Goal: Obtain resource: Obtain resource

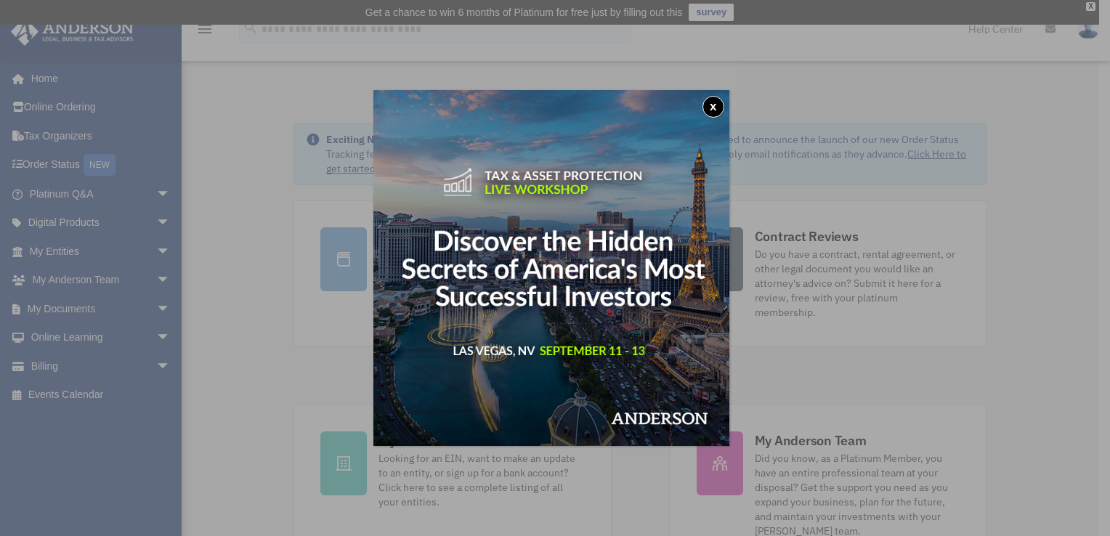
click at [723, 97] on img at bounding box center [551, 268] width 356 height 356
click at [720, 102] on button "x" at bounding box center [714, 107] width 22 height 22
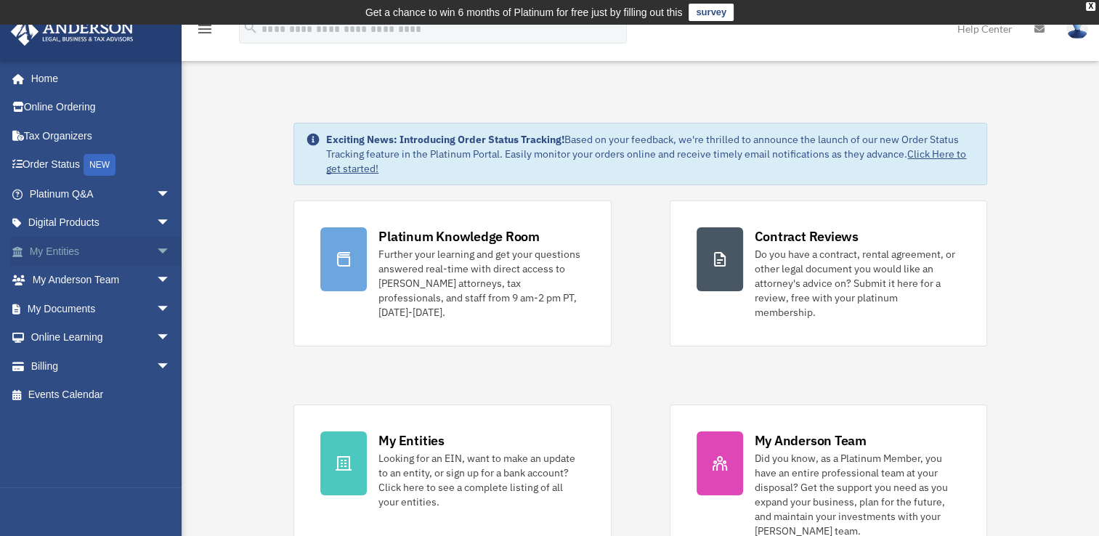
click at [161, 250] on span "arrow_drop_down" at bounding box center [170, 252] width 29 height 30
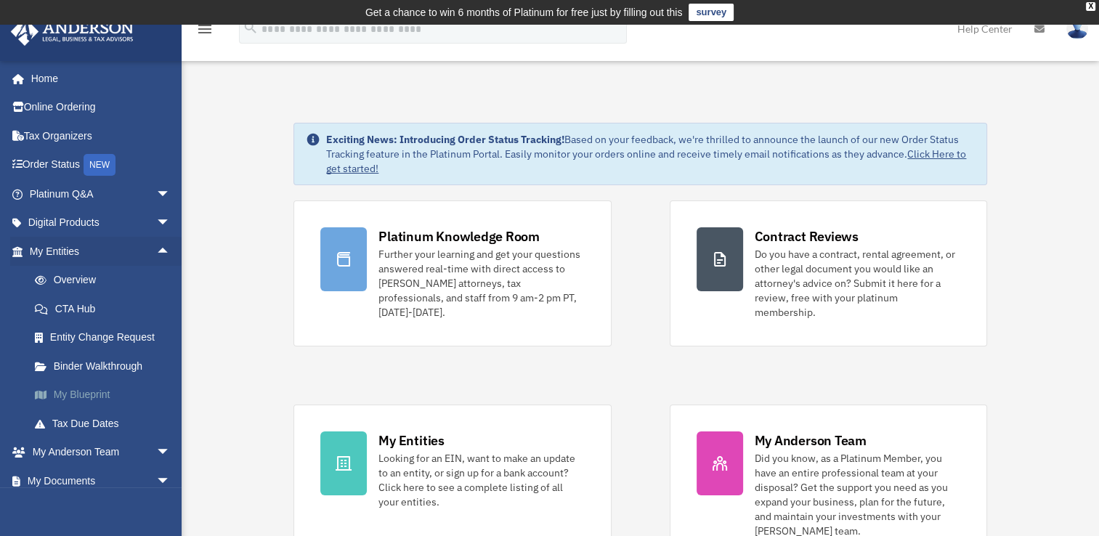
click at [112, 391] on link "My Blueprint" at bounding box center [106, 395] width 172 height 29
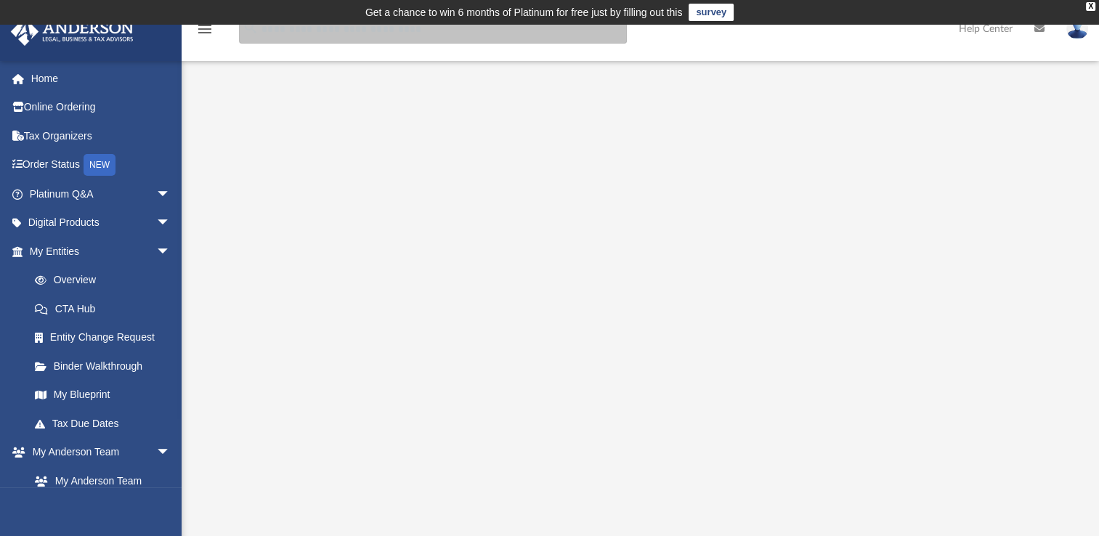
click at [304, 33] on input "search" at bounding box center [433, 29] width 388 height 29
type input "******"
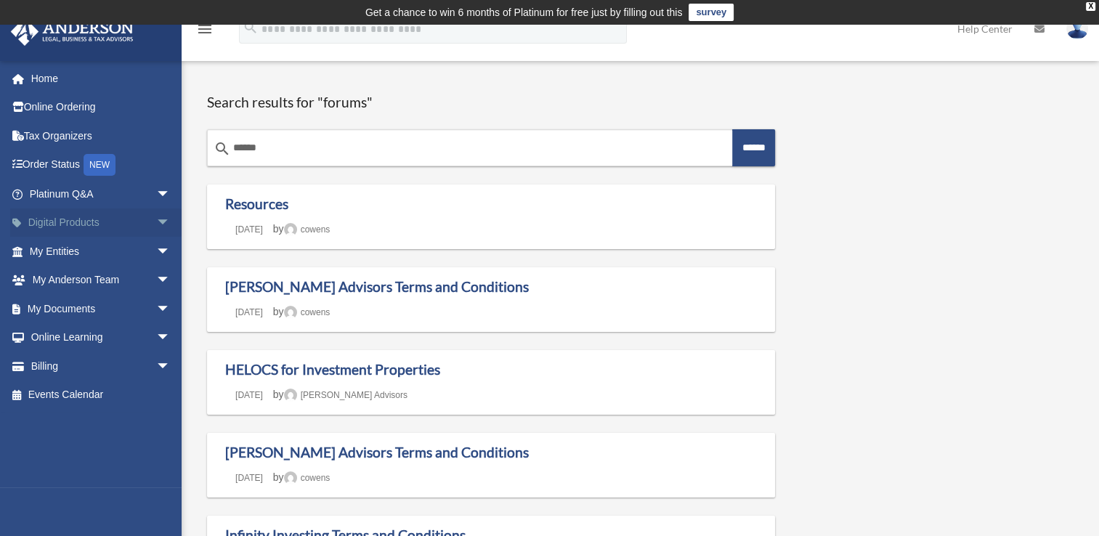
click at [156, 224] on span "arrow_drop_down" at bounding box center [170, 224] width 29 height 30
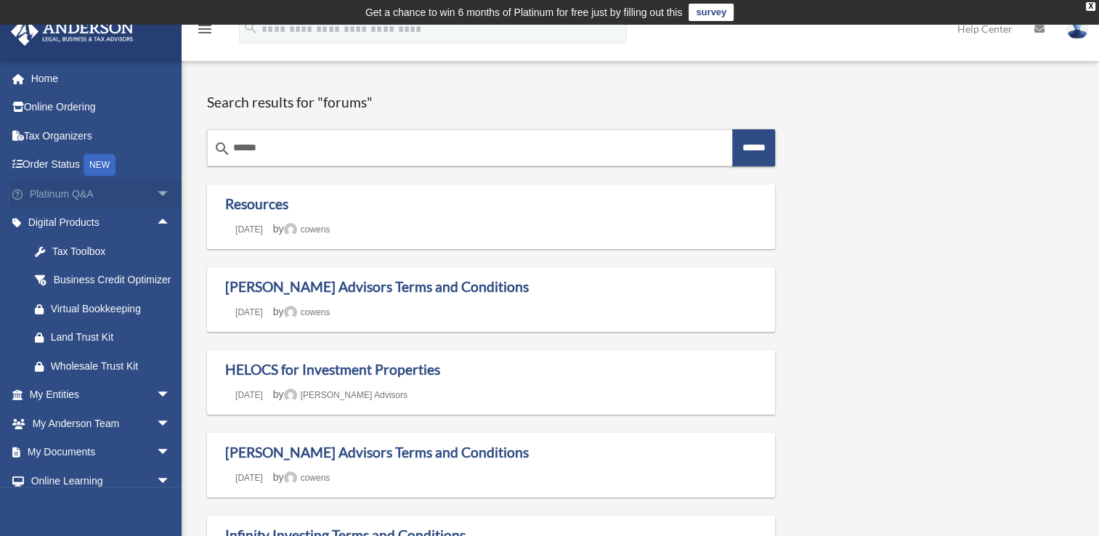
click at [156, 188] on span "arrow_drop_down" at bounding box center [170, 194] width 29 height 30
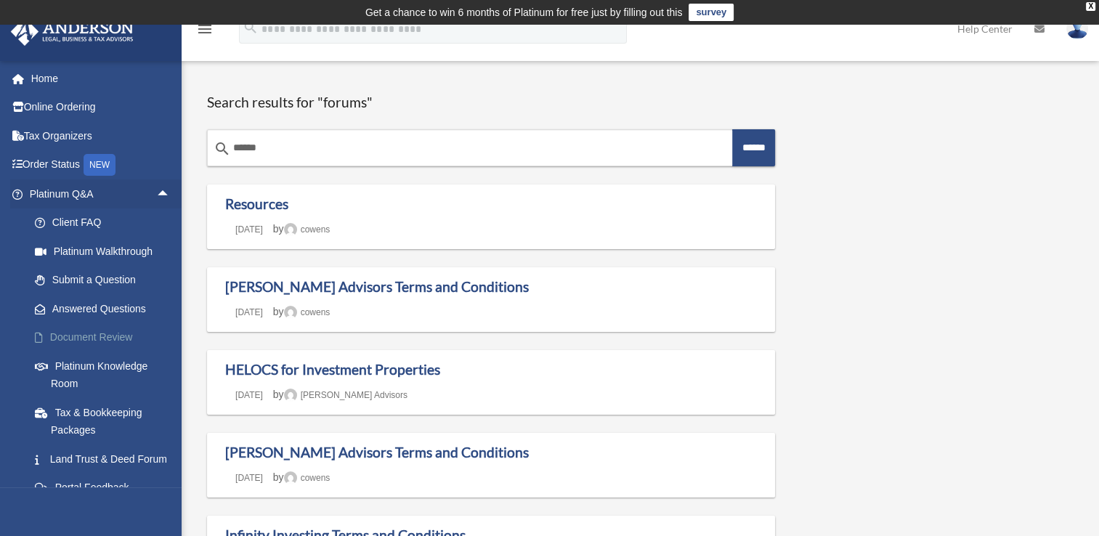
click at [147, 332] on link "Document Review" at bounding box center [106, 337] width 172 height 29
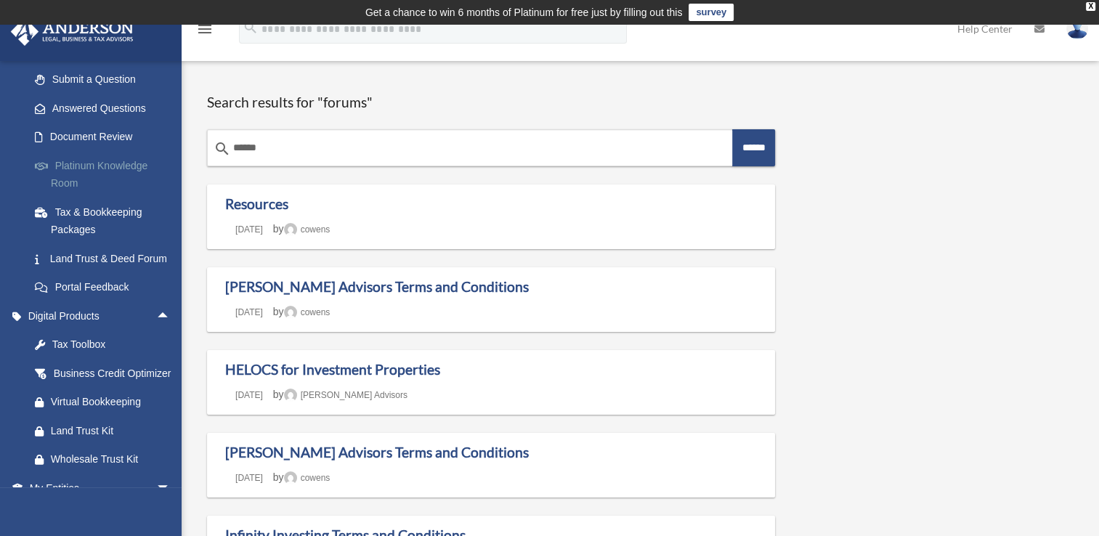
scroll to position [201, 0]
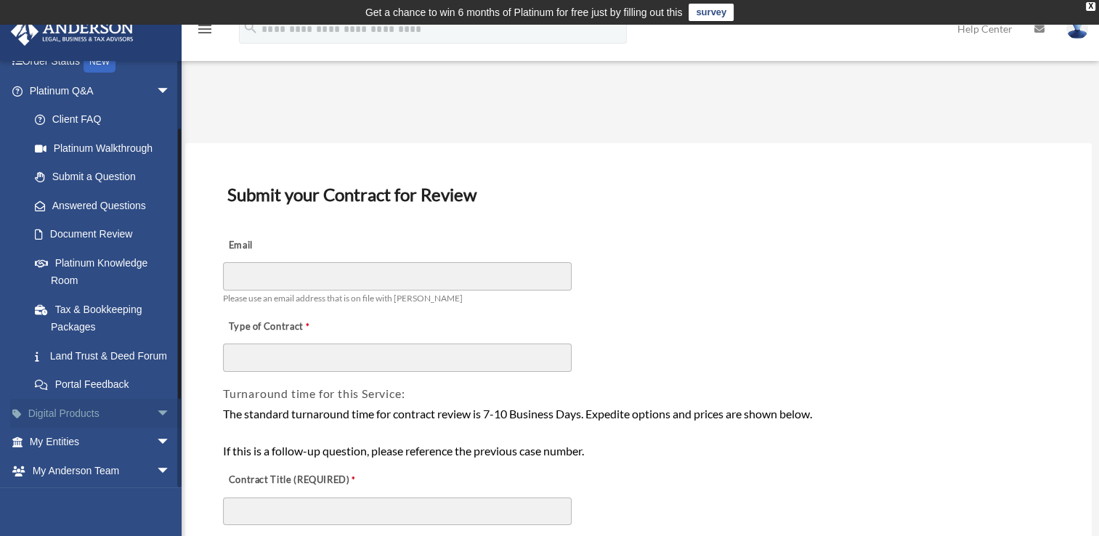
scroll to position [236, 0]
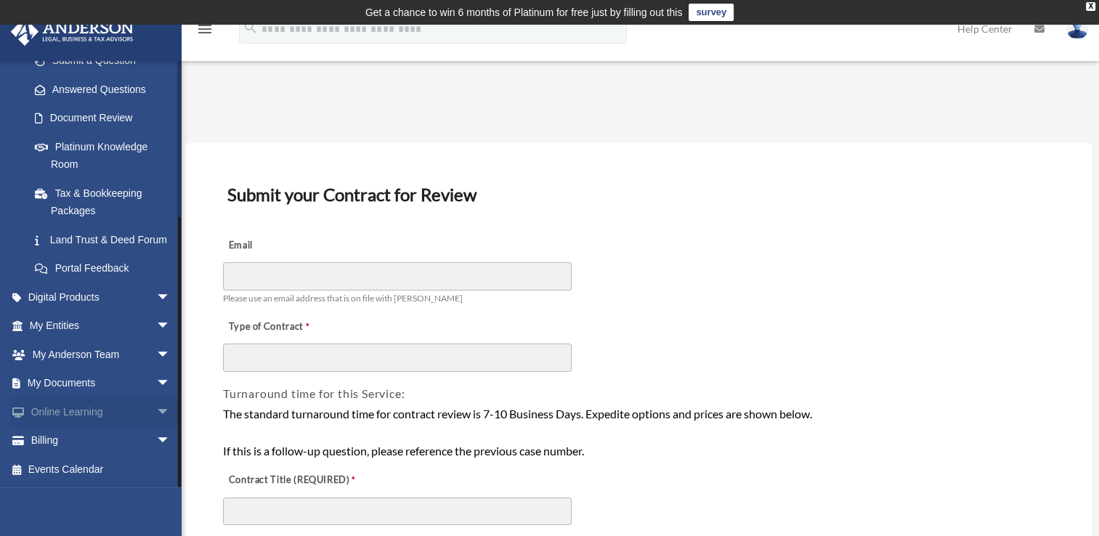
click at [157, 409] on span "arrow_drop_down" at bounding box center [170, 412] width 29 height 30
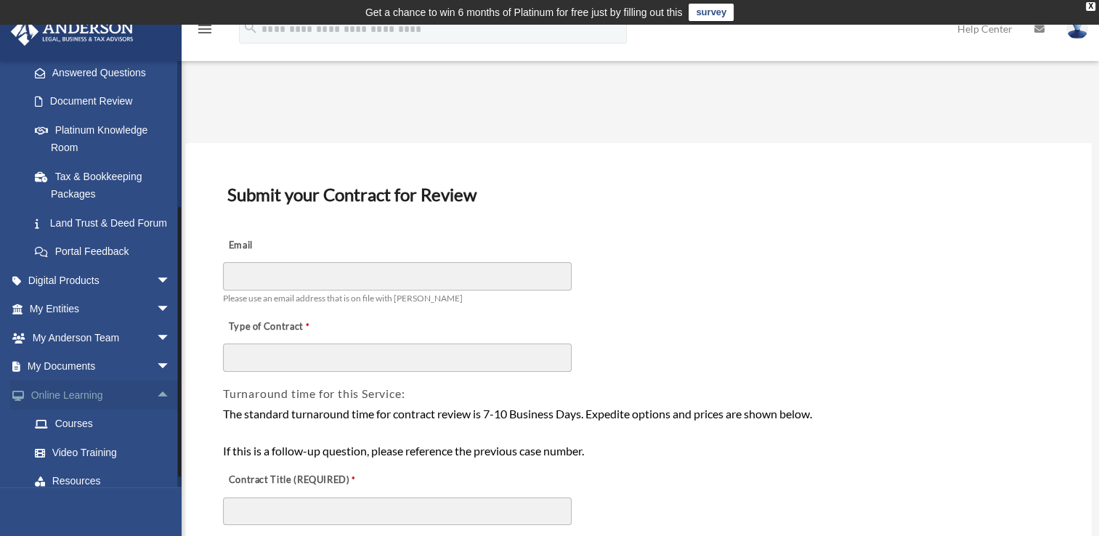
scroll to position [323, 0]
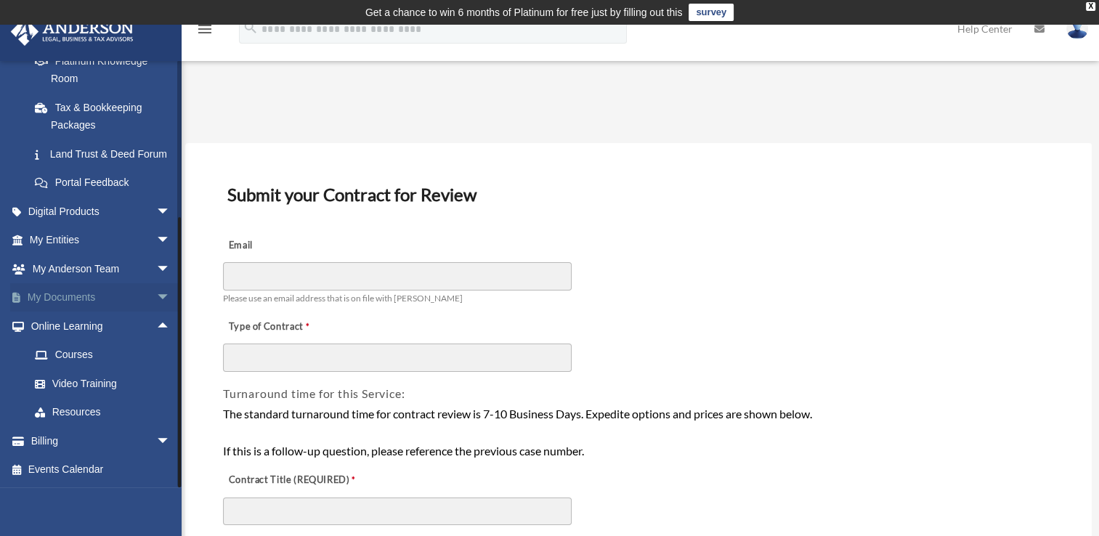
click at [161, 307] on span "arrow_drop_down" at bounding box center [170, 298] width 29 height 30
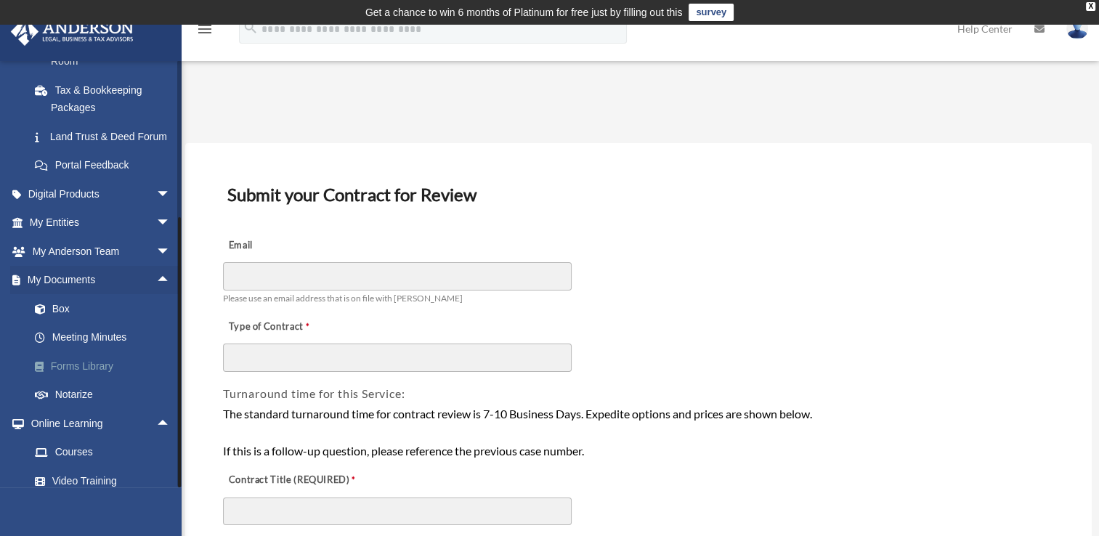
click at [116, 381] on link "Forms Library" at bounding box center [106, 366] width 172 height 29
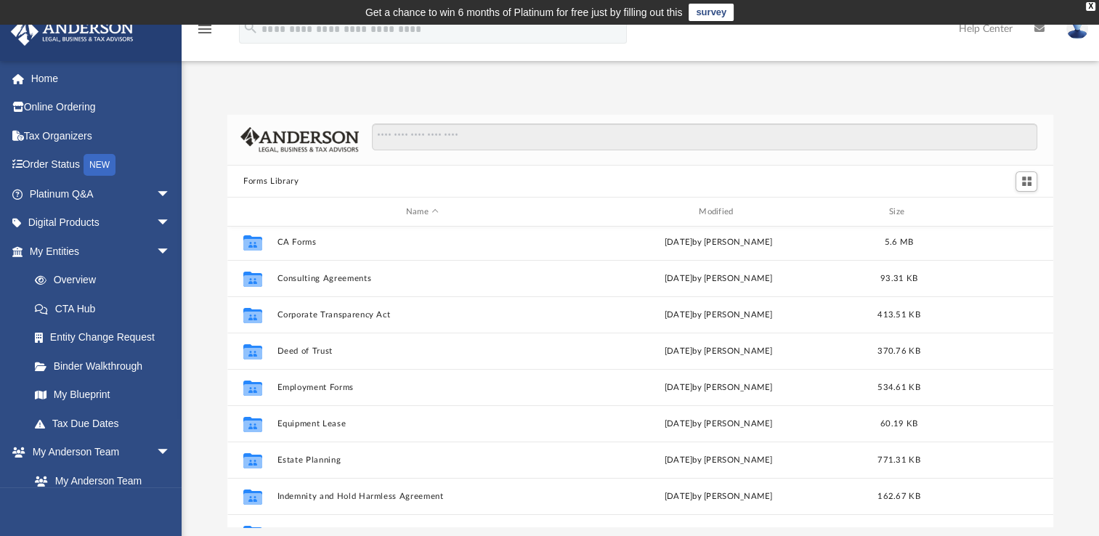
scroll to position [259, 0]
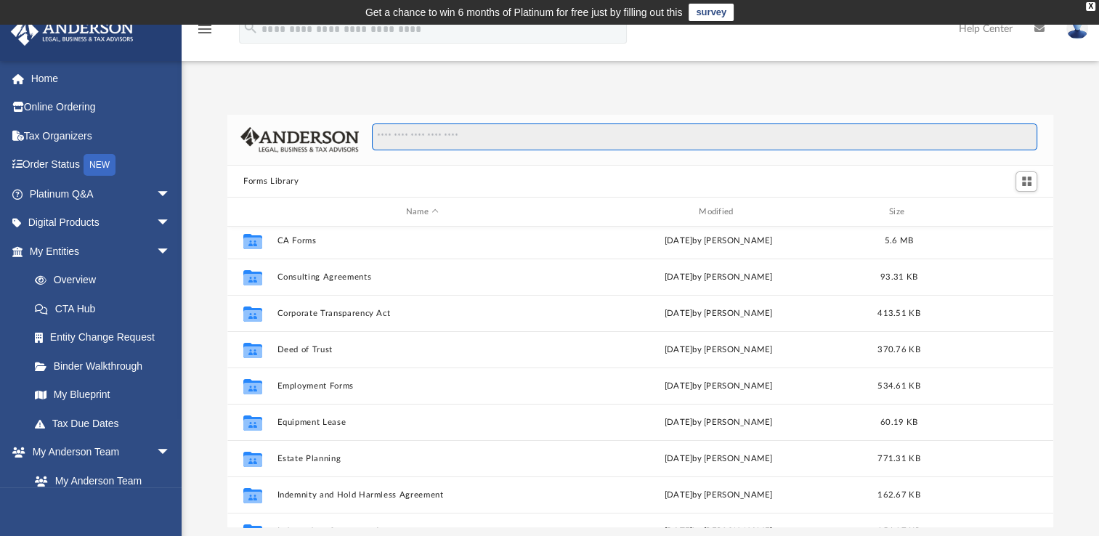
click at [567, 144] on input "Search files and folders" at bounding box center [704, 138] width 665 height 28
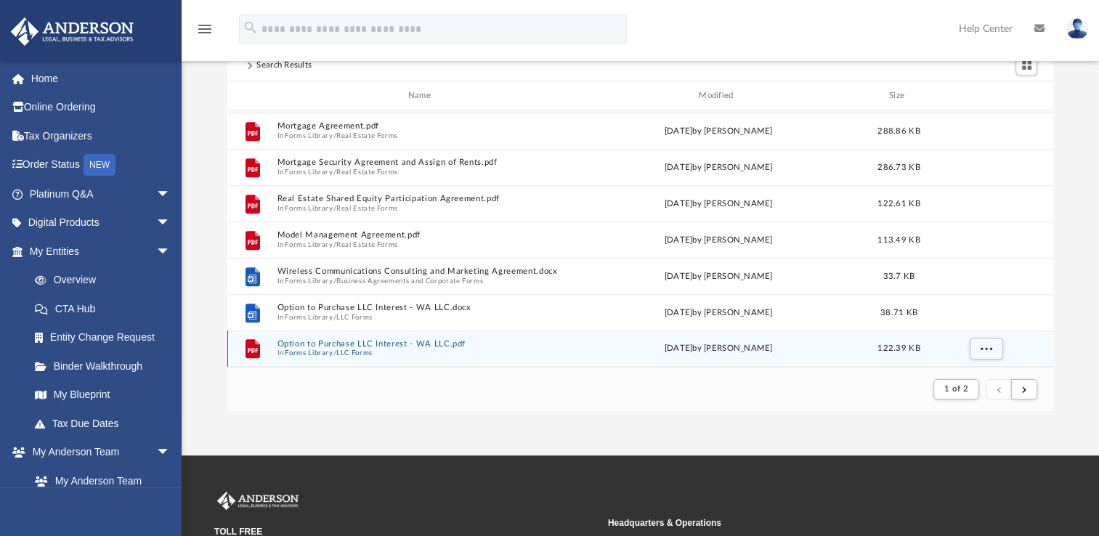
scroll to position [118, 0]
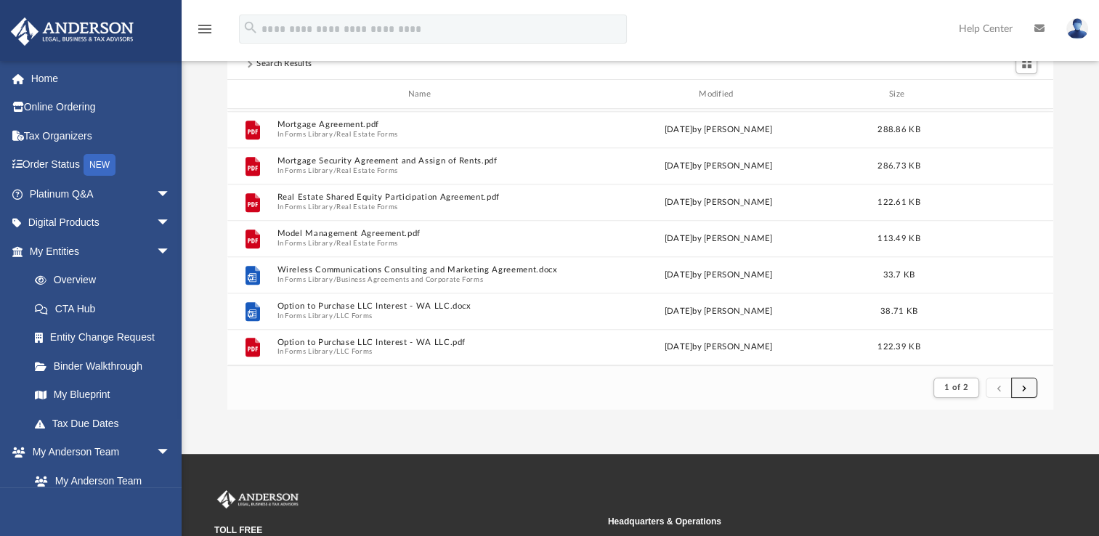
click at [1019, 395] on button "submit" at bounding box center [1024, 388] width 26 height 21
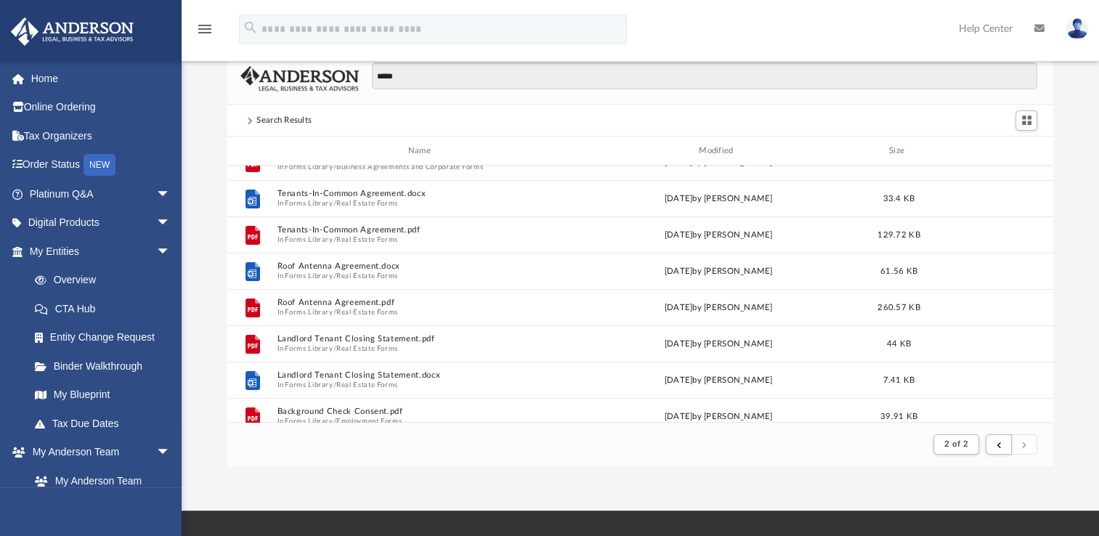
scroll to position [63, 0]
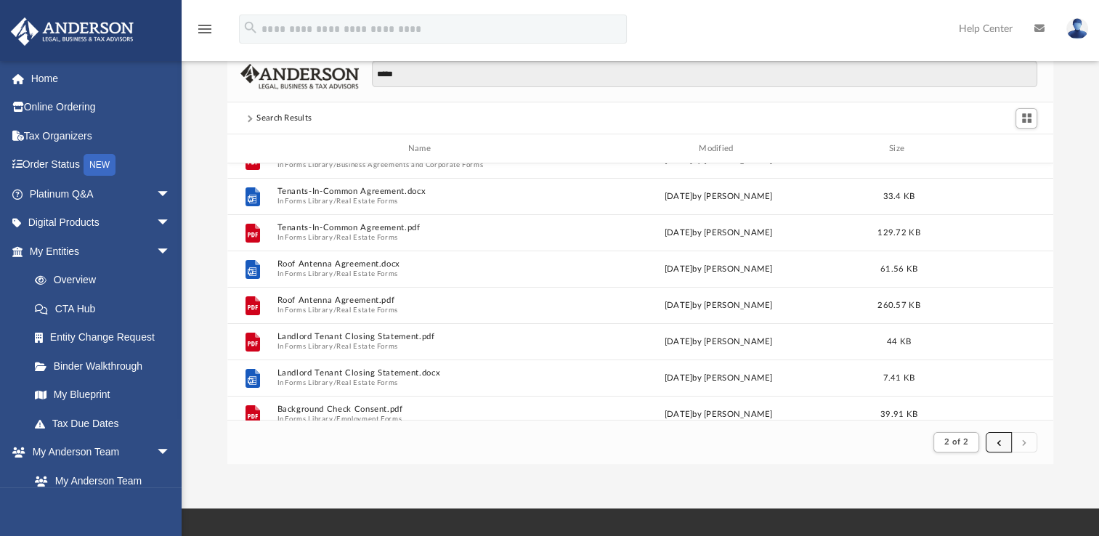
click at [989, 441] on button "submit" at bounding box center [999, 442] width 26 height 21
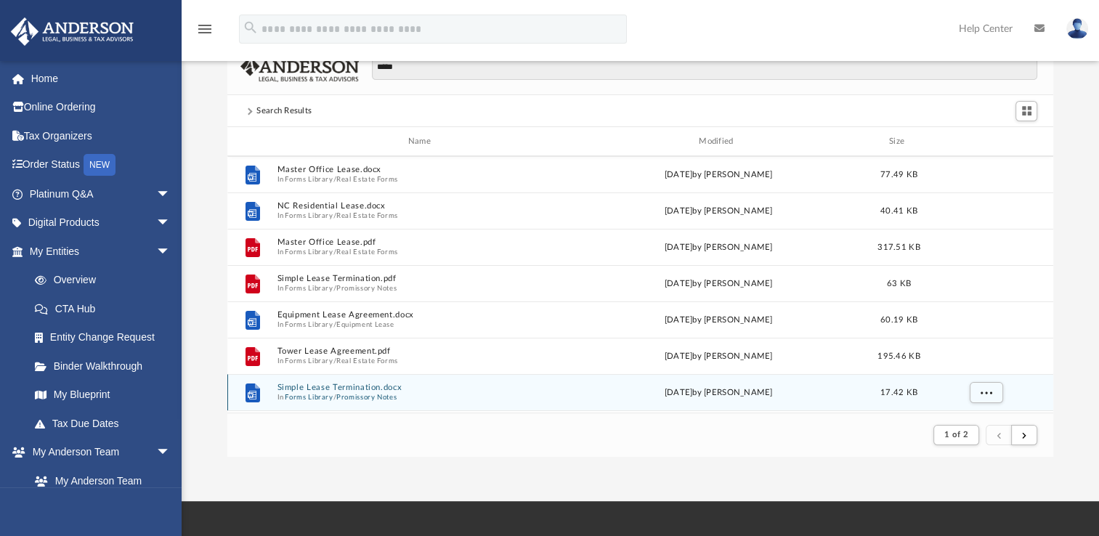
scroll to position [0, 0]
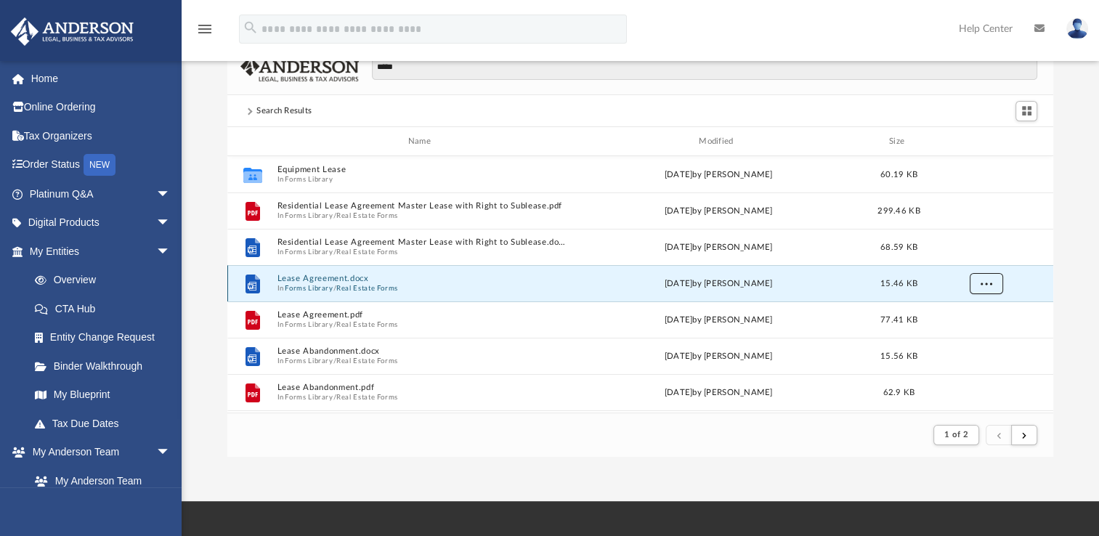
click at [977, 275] on button "More options" at bounding box center [986, 284] width 33 height 22
click at [960, 309] on li "Preview" at bounding box center [973, 312] width 42 height 15
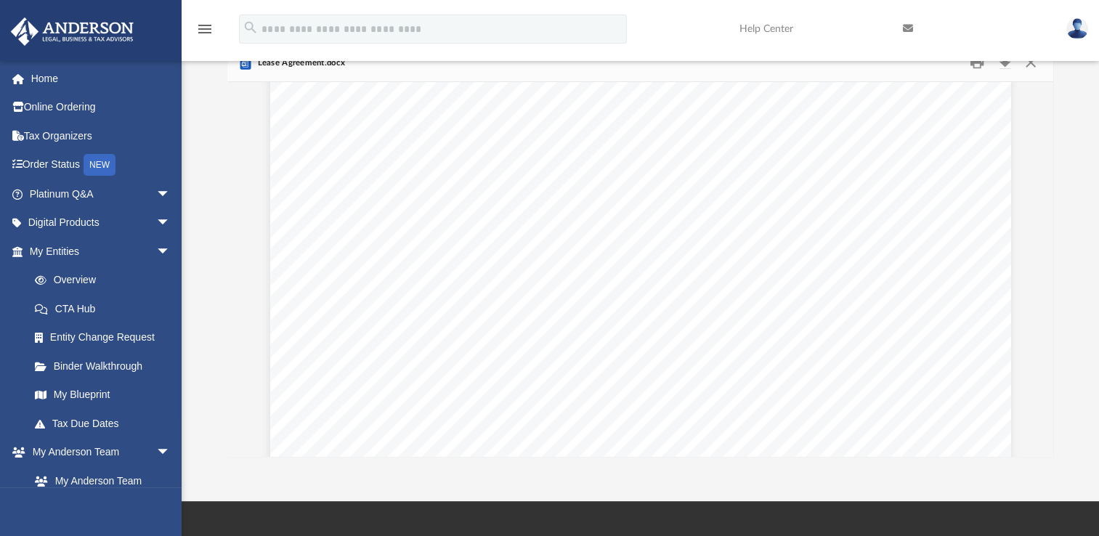
scroll to position [182, 0]
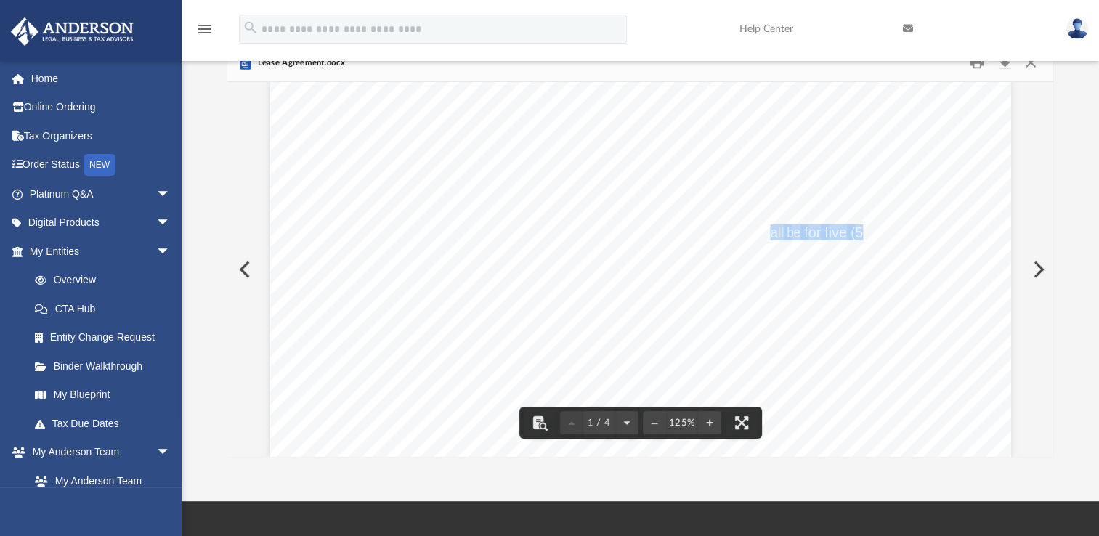
drag, startPoint x: 761, startPoint y: 237, endPoint x: 863, endPoint y: 227, distance: 102.2
click at [863, 227] on div "**********" at bounding box center [640, 390] width 741 height 959
click at [859, 233] on span "(5)" at bounding box center [859, 232] width 17 height 15
drag, startPoint x: 864, startPoint y: 231, endPoint x: 823, endPoint y: 237, distance: 41.1
click at [823, 237] on div "**********" at bounding box center [640, 390] width 741 height 959
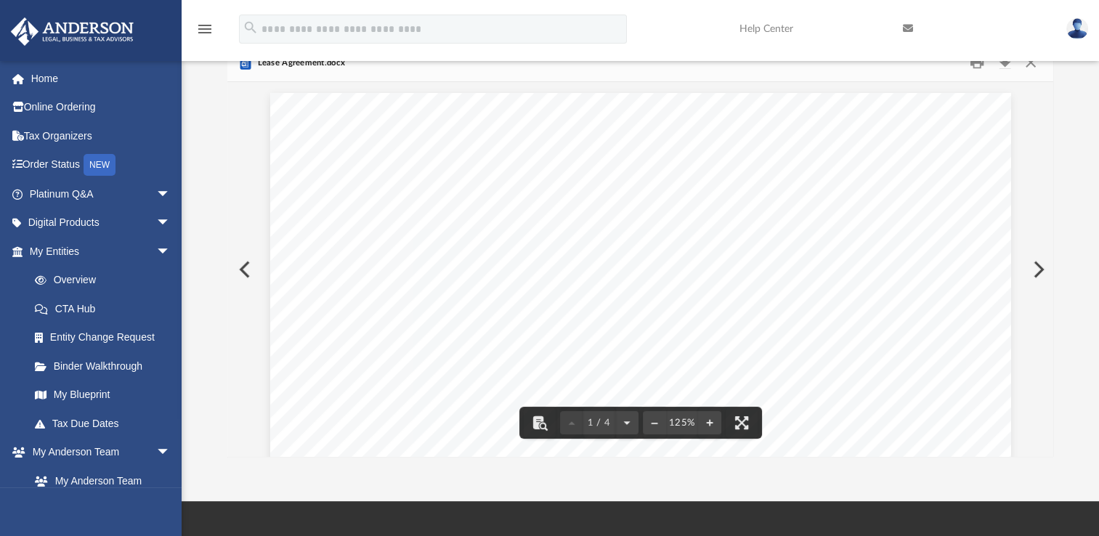
scroll to position [0, 0]
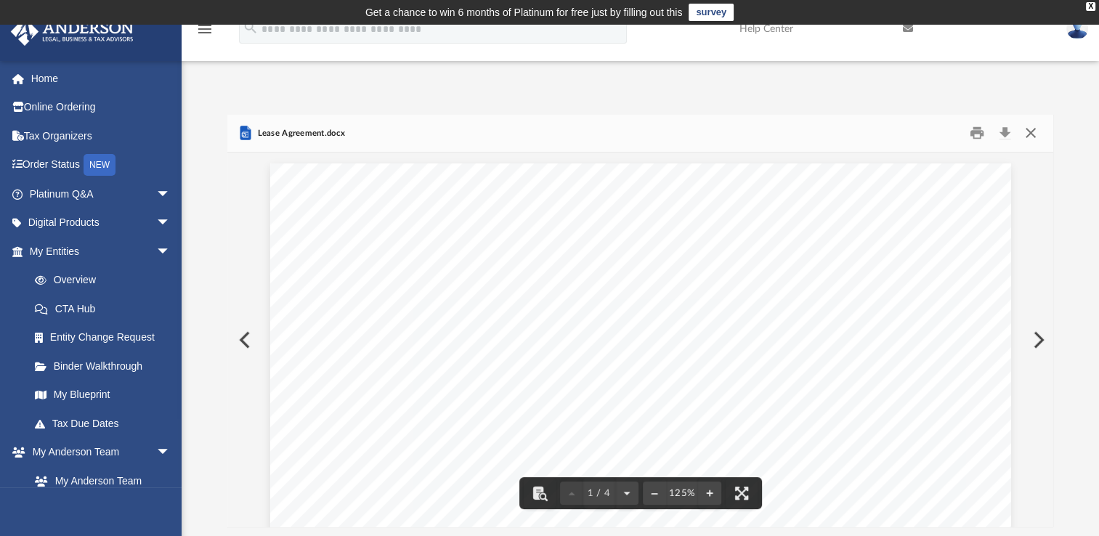
click at [1029, 132] on button "Close" at bounding box center [1030, 133] width 26 height 23
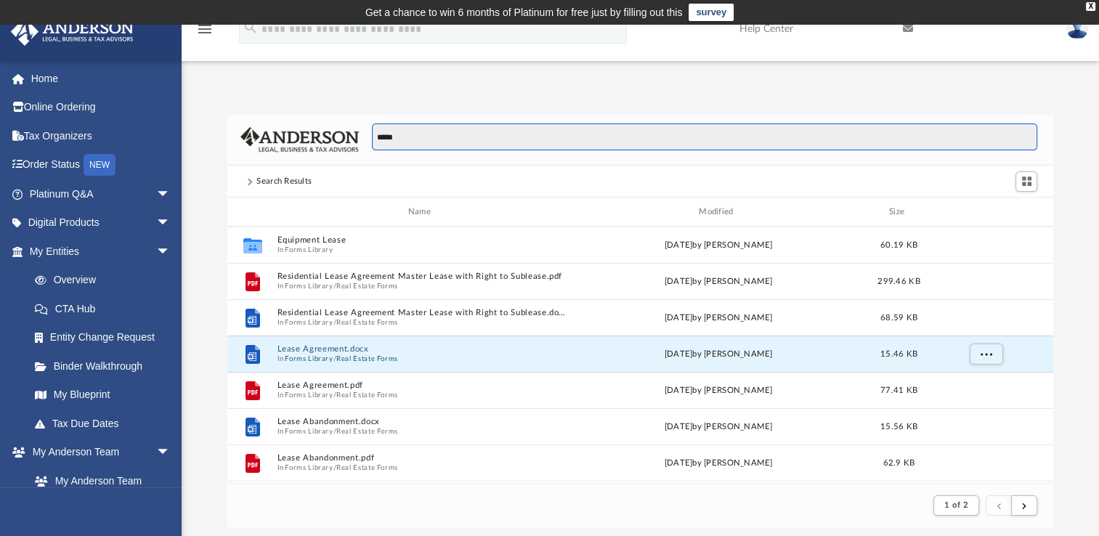
click at [379, 135] on input "*****" at bounding box center [704, 138] width 665 height 28
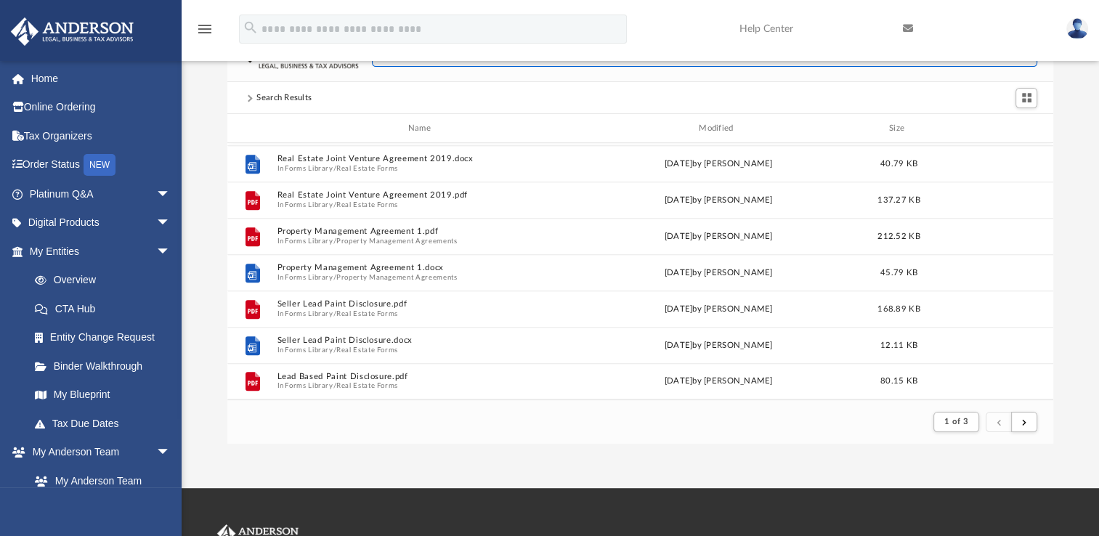
scroll to position [84, 0]
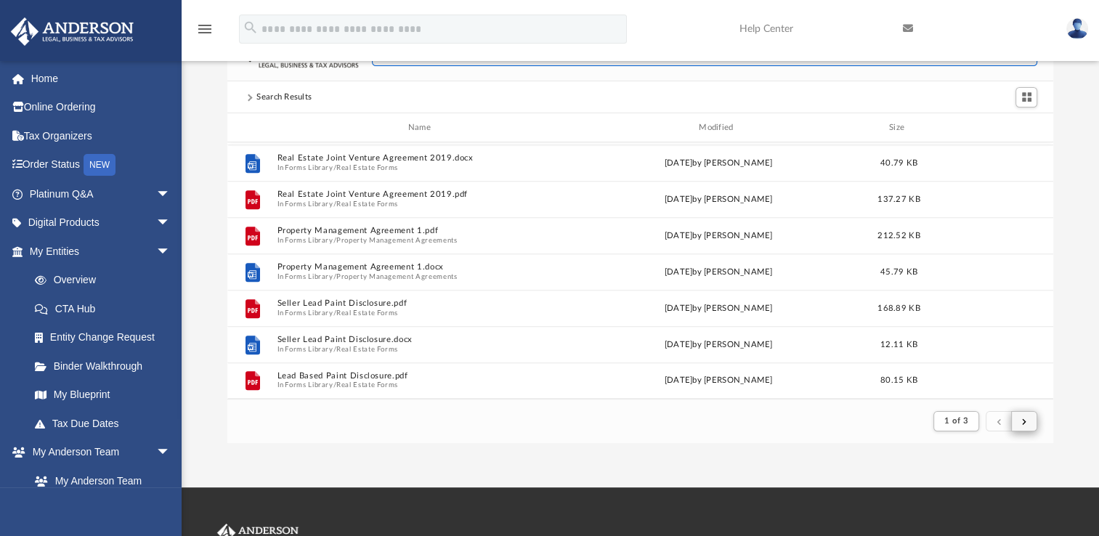
type input "**********"
click at [1025, 421] on span "submit" at bounding box center [1024, 421] width 4 height 8
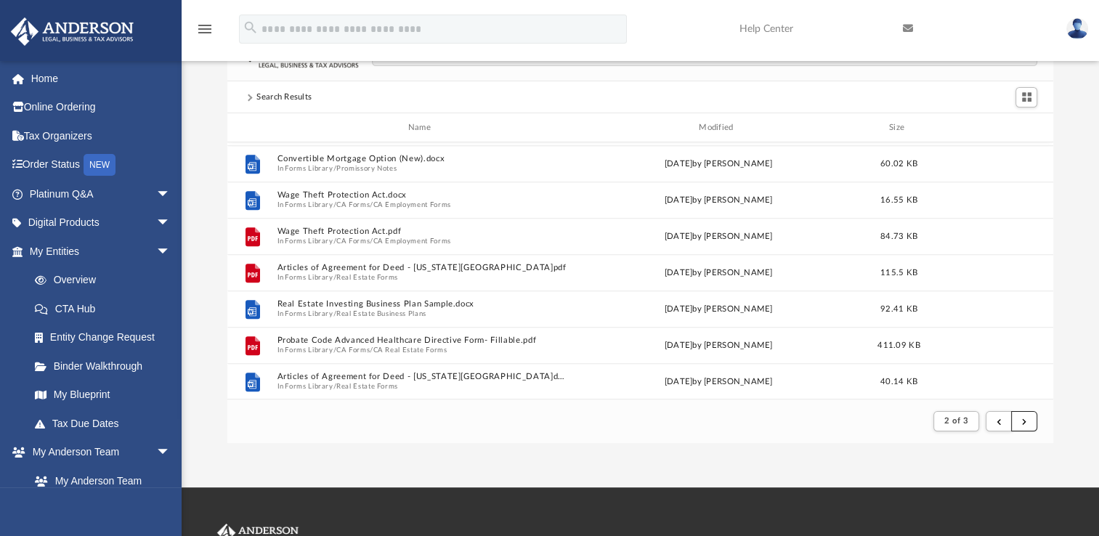
scroll to position [1560, 0]
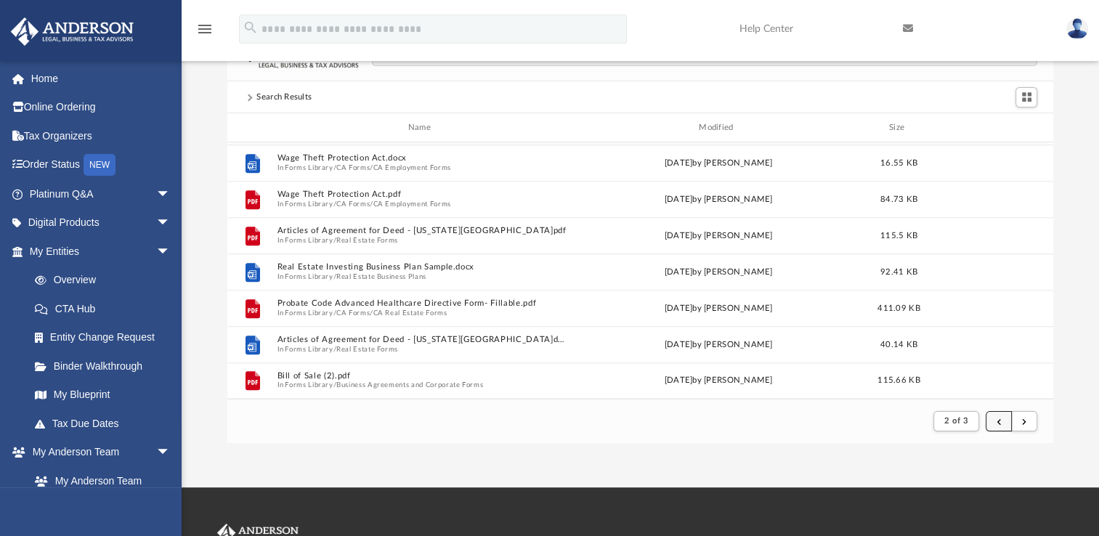
click at [1006, 420] on button "submit" at bounding box center [999, 421] width 26 height 21
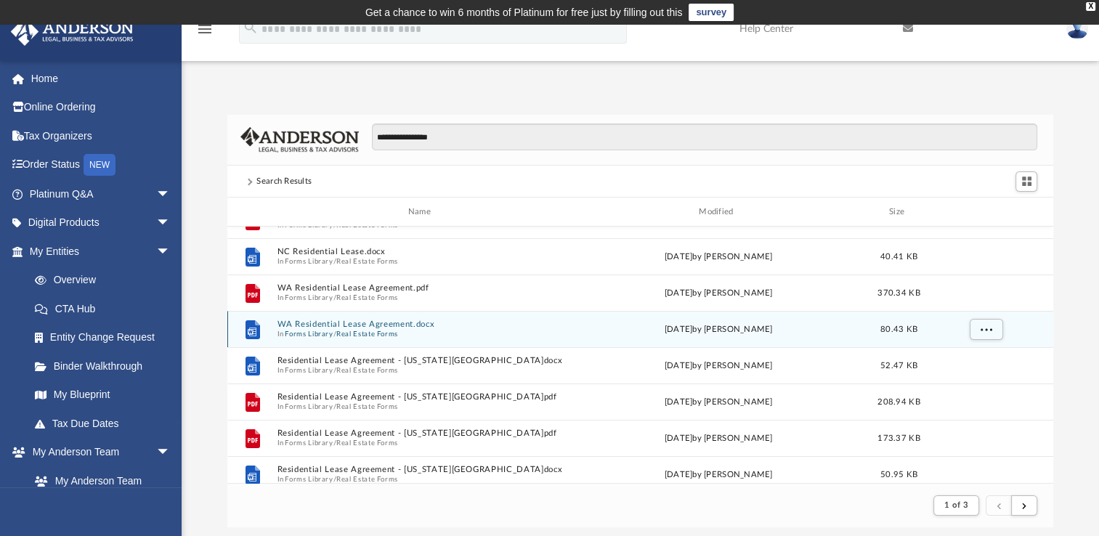
scroll to position [0, 0]
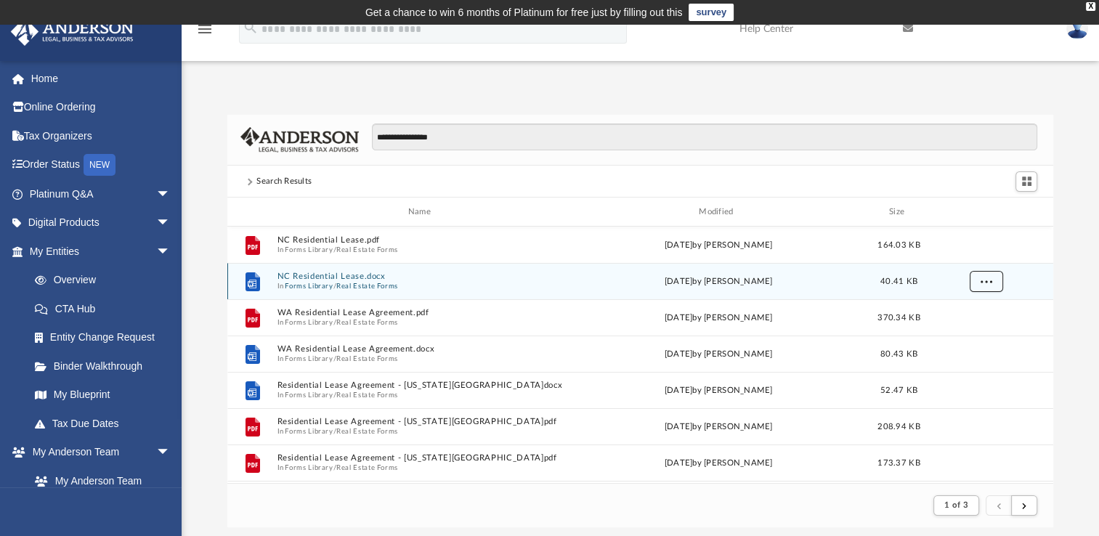
click at [979, 275] on button "More options" at bounding box center [986, 282] width 33 height 22
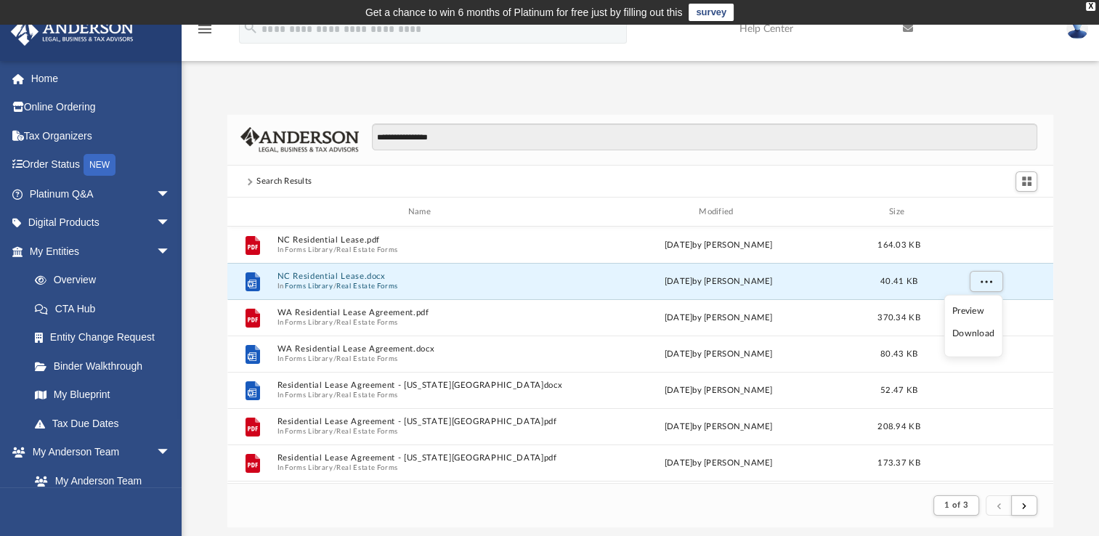
click at [968, 312] on li "Preview" at bounding box center [973, 311] width 42 height 15
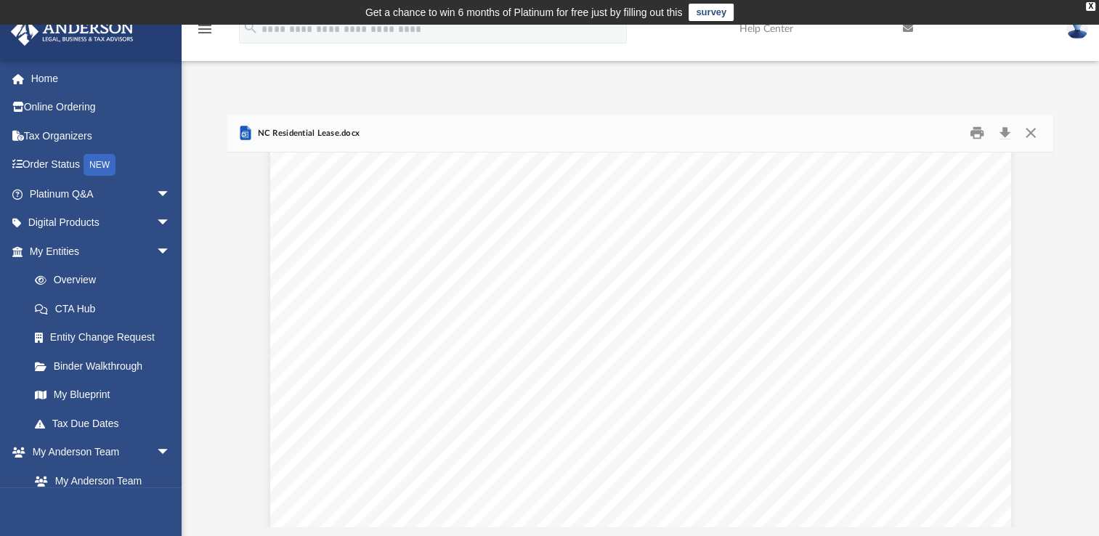
scroll to position [107, 0]
